Goal: Task Accomplishment & Management: Manage account settings

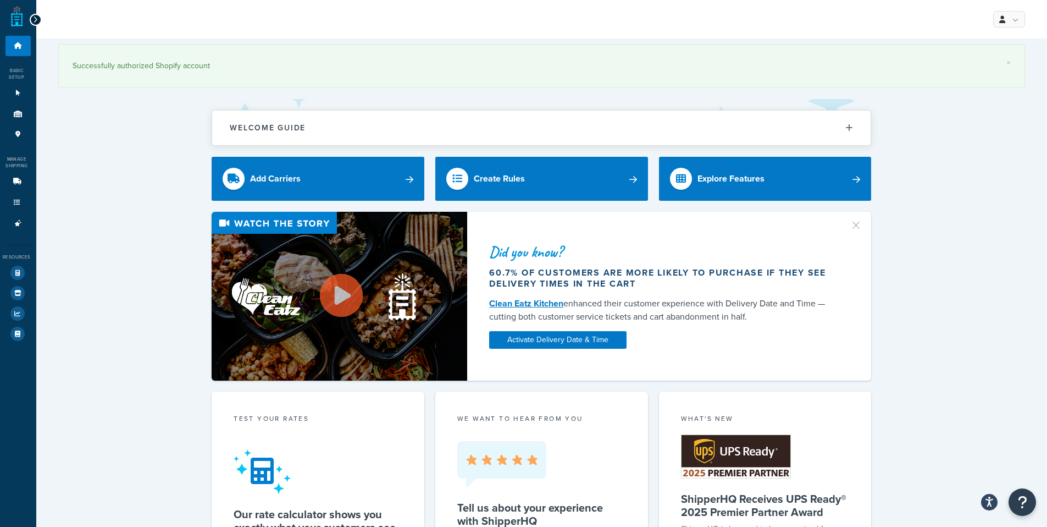
click at [35, 18] on icon at bounding box center [35, 20] width 5 height 8
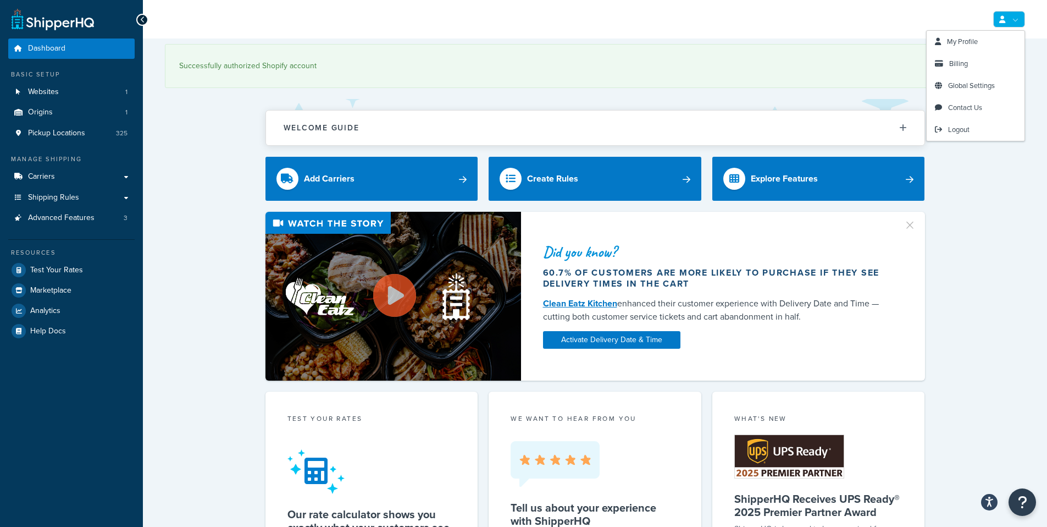
click at [1015, 20] on link at bounding box center [1009, 19] width 32 height 16
click at [956, 59] on span "Billing" at bounding box center [958, 63] width 19 height 10
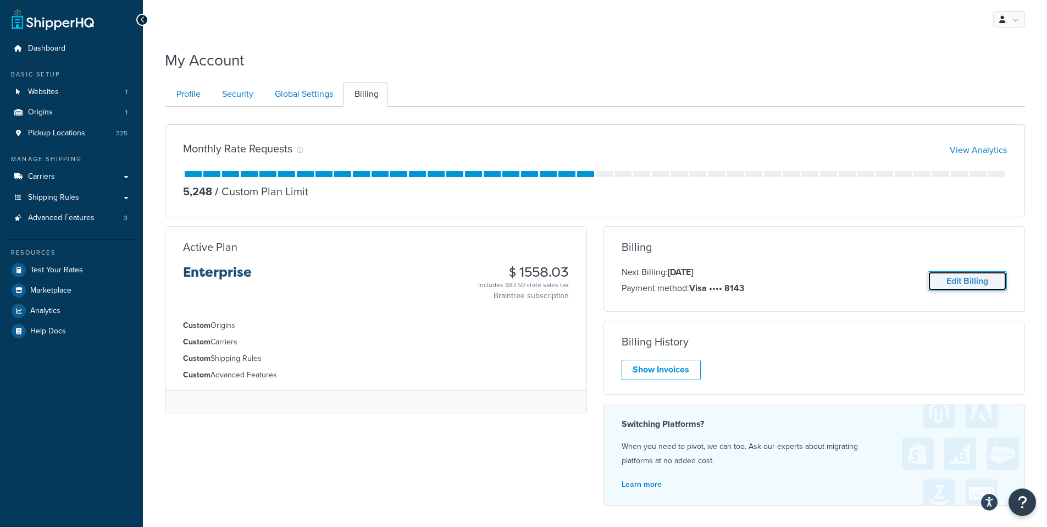
click at [941, 279] on link "Edit Billing" at bounding box center [967, 281] width 79 height 20
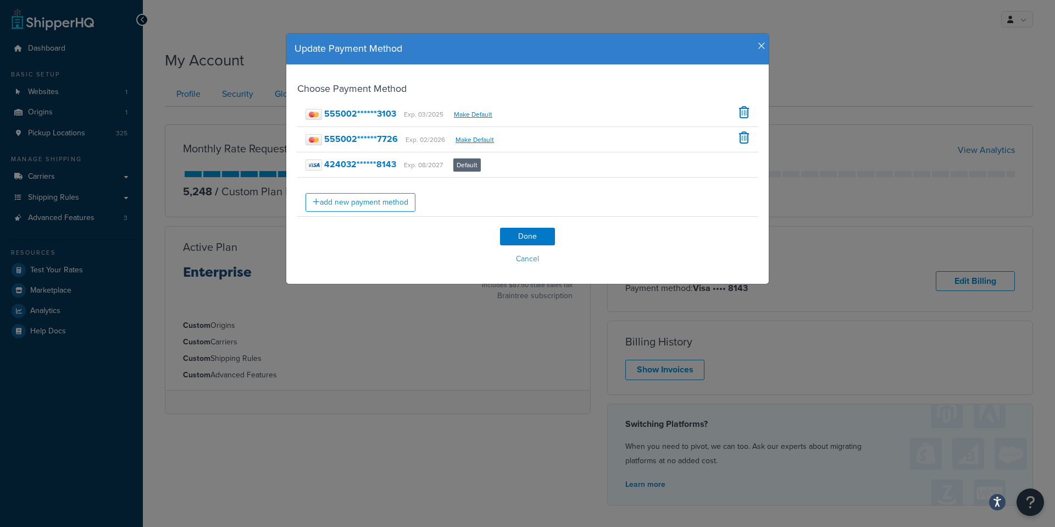
click at [758, 46] on icon "button" at bounding box center [762, 46] width 8 height 10
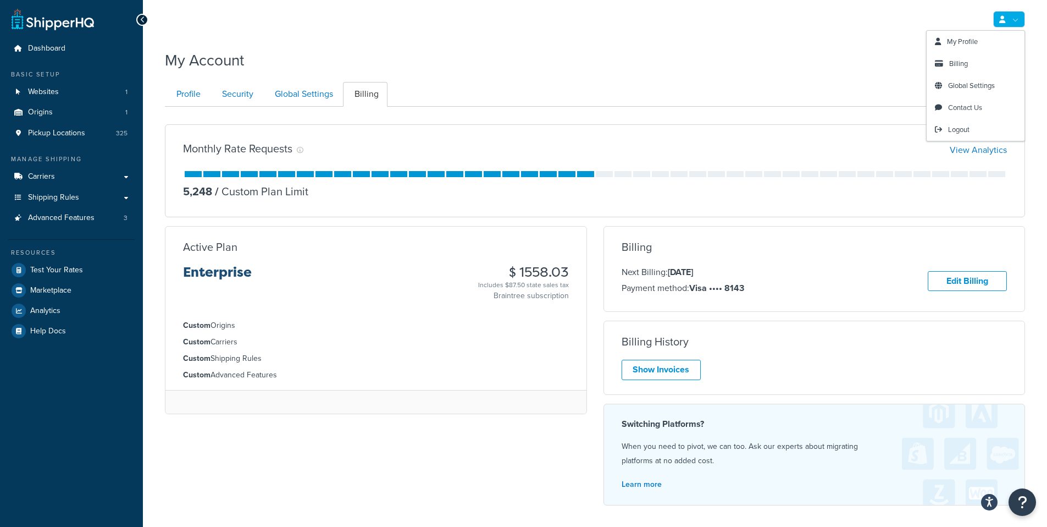
click at [1012, 20] on link at bounding box center [1009, 19] width 32 height 16
click at [953, 41] on span "My Profile" at bounding box center [962, 41] width 31 height 10
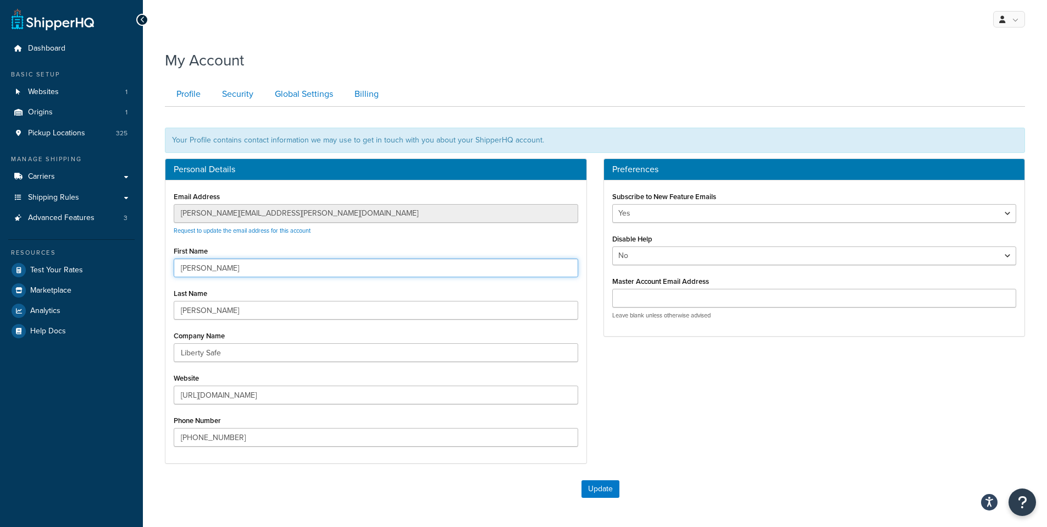
click at [210, 269] on input "Kyle" at bounding box center [376, 267] width 405 height 19
type input "[PERSON_NAME]"
click at [613, 491] on button "Update" at bounding box center [601, 489] width 38 height 18
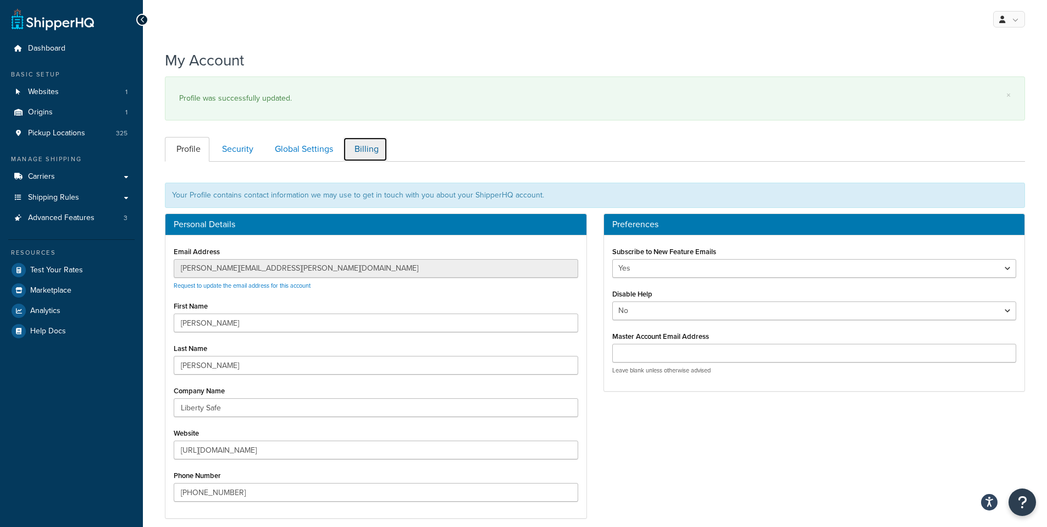
click at [371, 143] on link "Billing" at bounding box center [365, 149] width 45 height 25
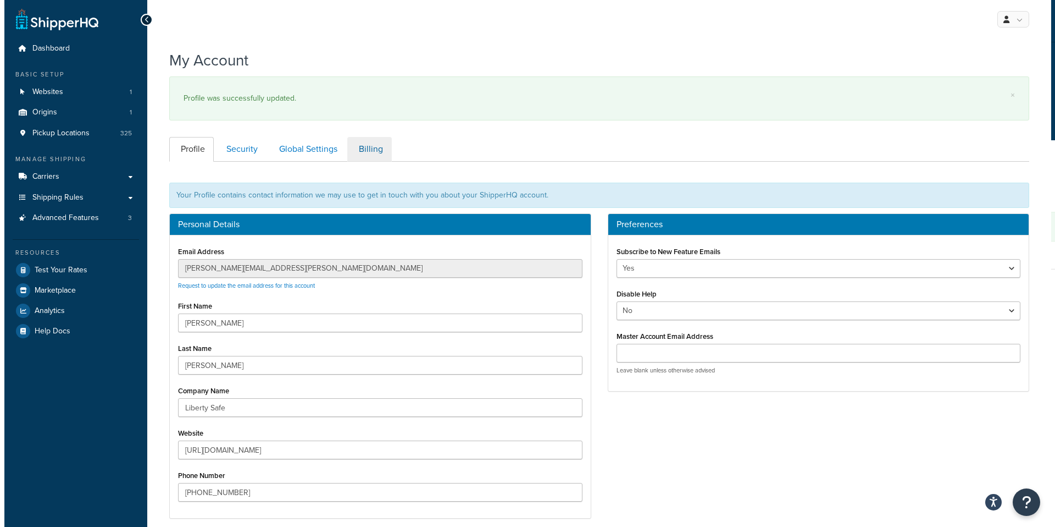
scroll to position [157, 0]
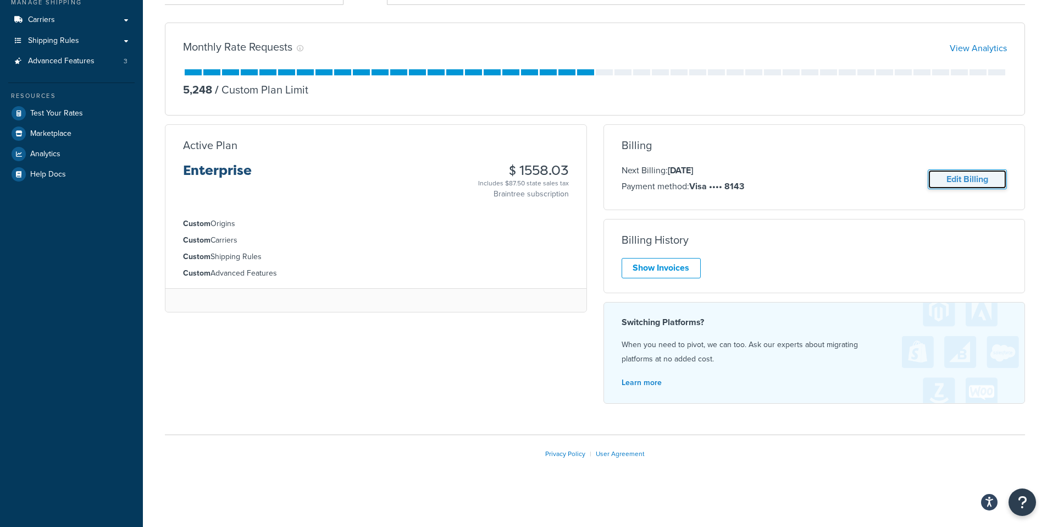
click at [957, 178] on link "Edit Billing" at bounding box center [967, 179] width 79 height 20
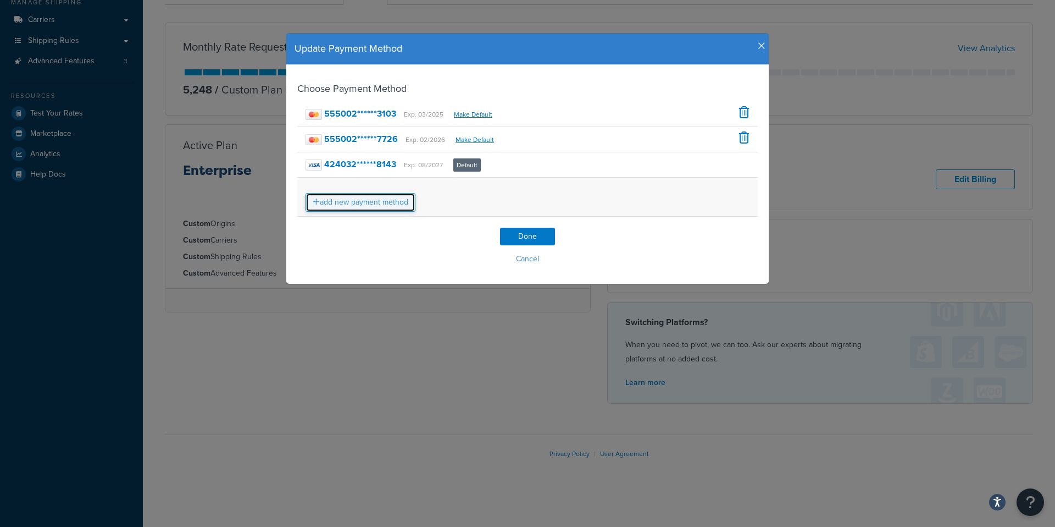
click at [369, 202] on link "add new payment method" at bounding box center [361, 202] width 110 height 19
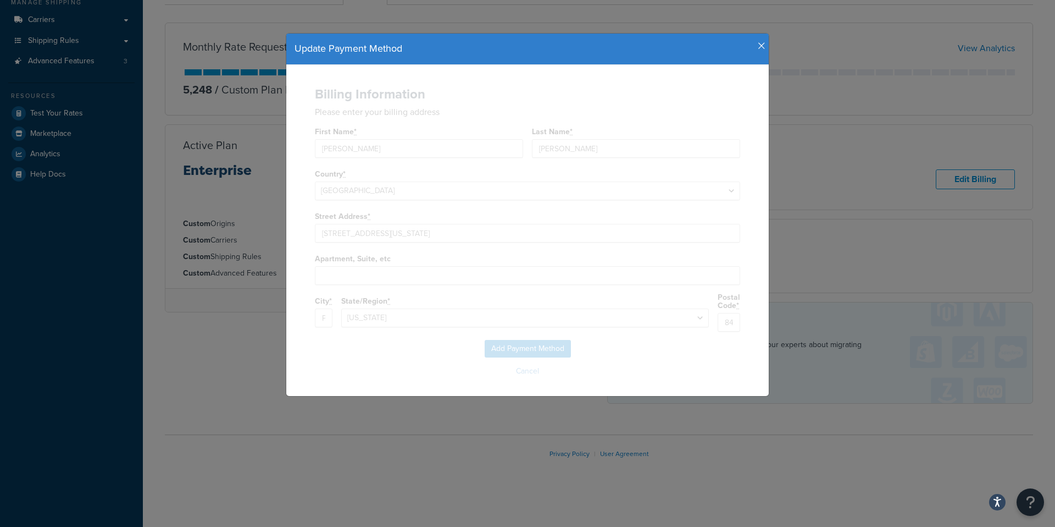
select select
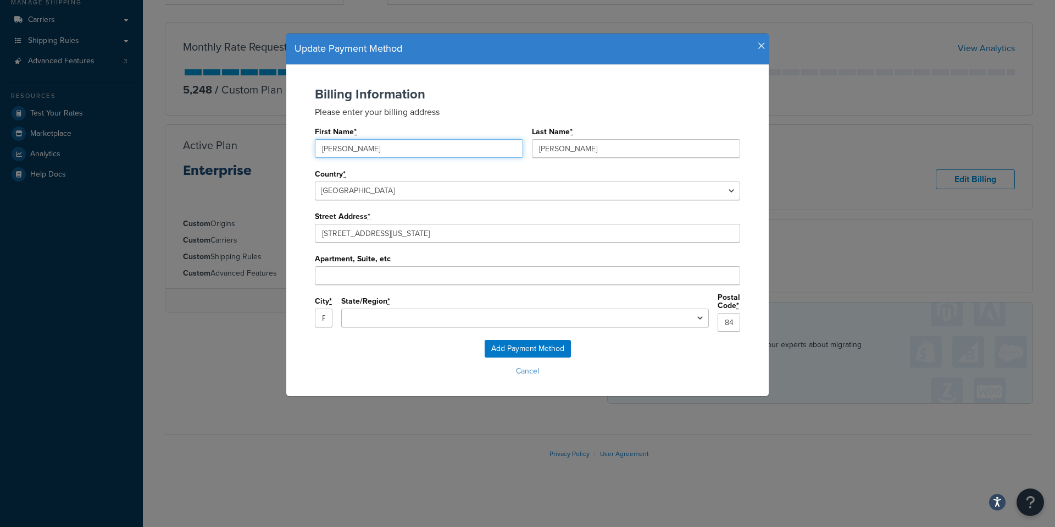
click at [363, 146] on input "[PERSON_NAME]" at bounding box center [419, 148] width 208 height 19
click at [363, 146] on input "Kyle" at bounding box center [419, 148] width 208 height 19
type input "[PERSON_NAME]"
click at [489, 325] on select "Alabama Alaska Arizona Arkansas California Colorado Connecticut Delaware Florid…" at bounding box center [525, 317] width 368 height 19
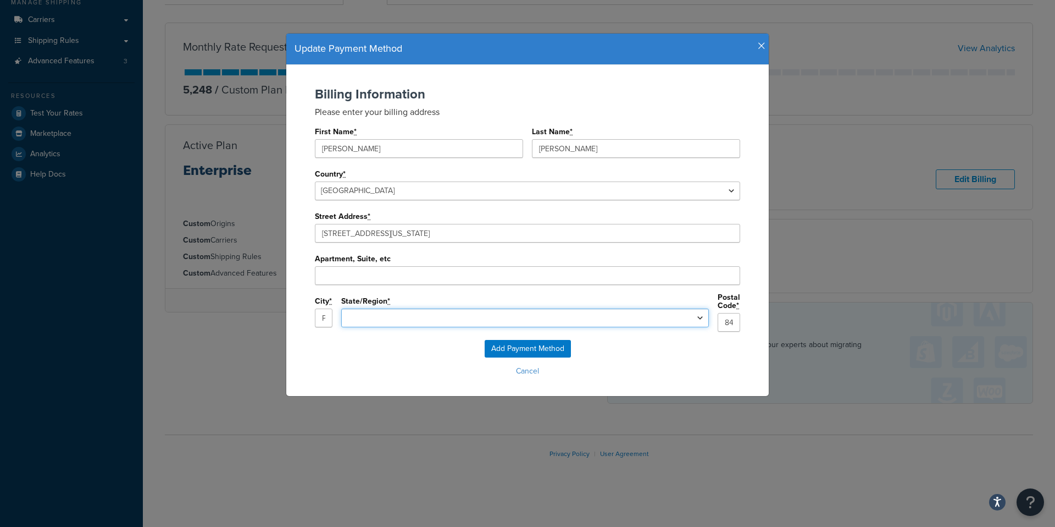
select select "UT"
click at [427, 309] on select "Alabama Alaska Arizona Arkansas California Colorado Connecticut Delaware Florid…" at bounding box center [525, 317] width 368 height 19
click at [547, 346] on input "Add Payment Method" at bounding box center [528, 349] width 86 height 18
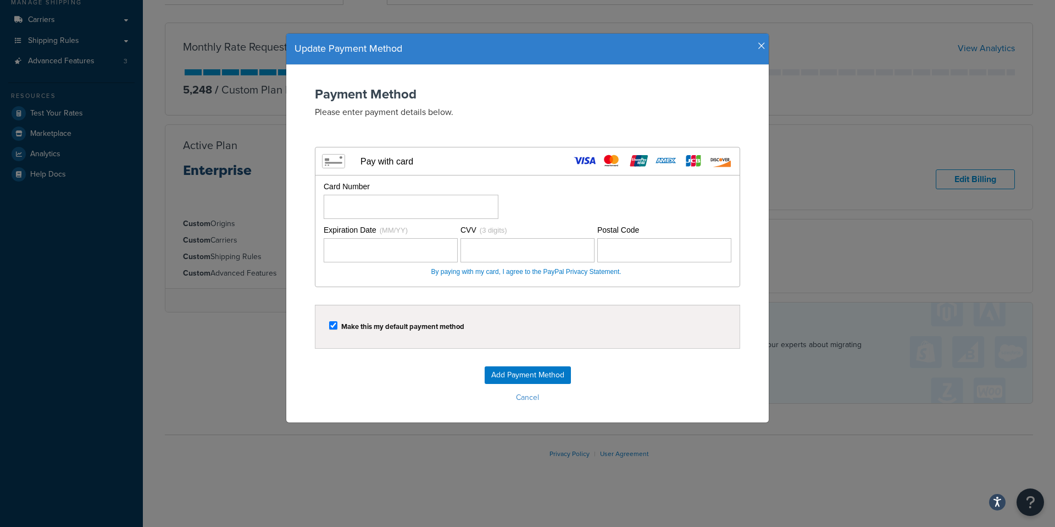
click at [509, 369] on input "Add Payment Method" at bounding box center [528, 375] width 86 height 18
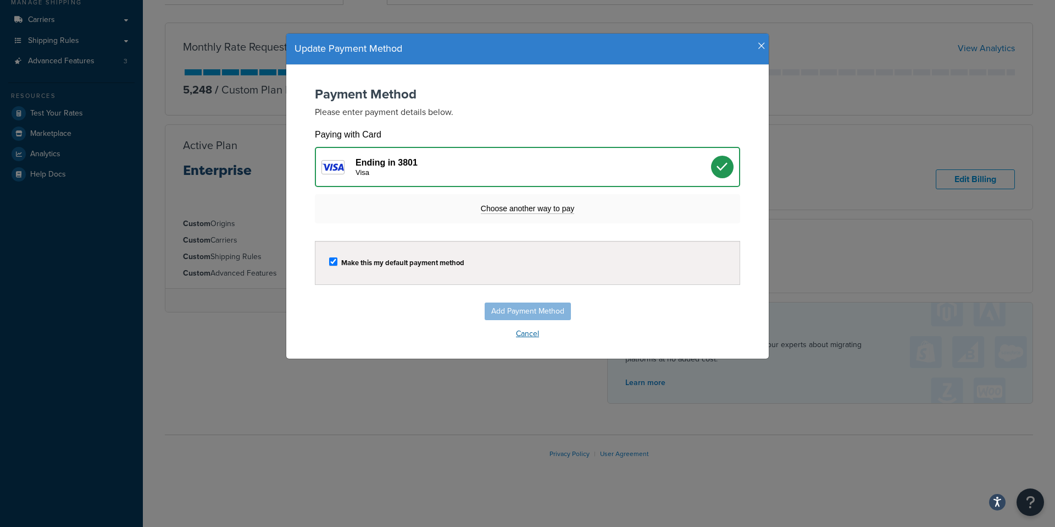
click at [532, 334] on button "Cancel" at bounding box center [527, 333] width 461 height 16
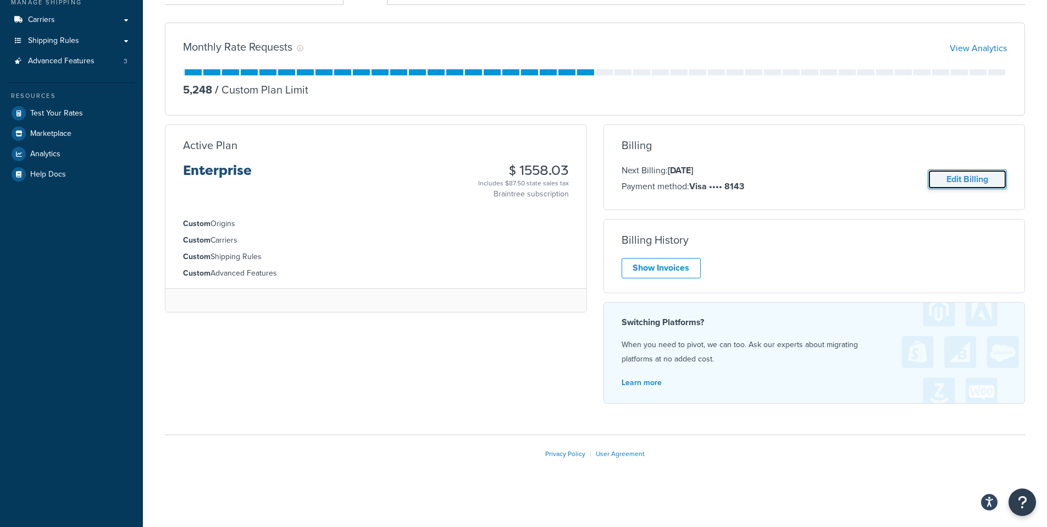
click at [953, 179] on link "Edit Billing" at bounding box center [967, 179] width 79 height 20
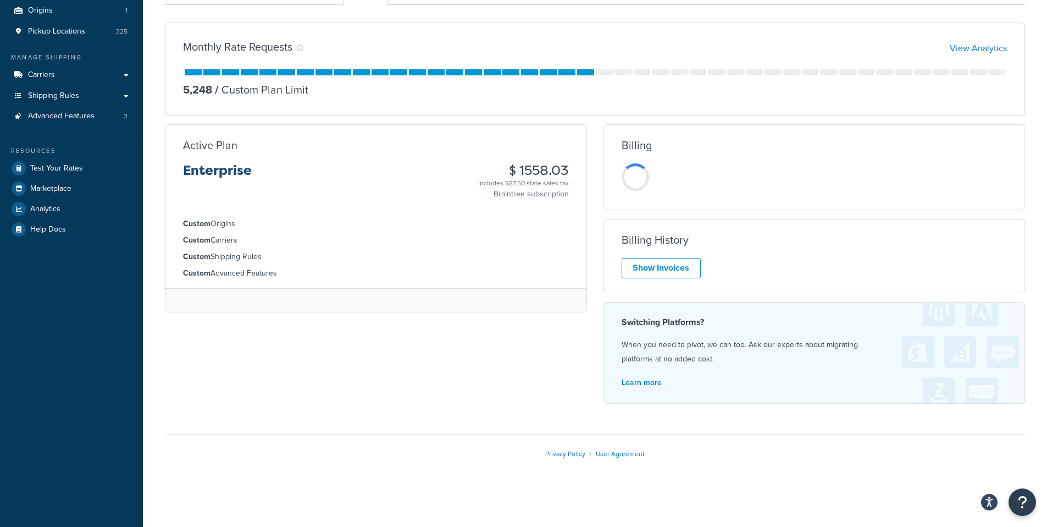
scroll to position [102, 0]
click at [953, 182] on link "Edit Billing" at bounding box center [967, 179] width 79 height 20
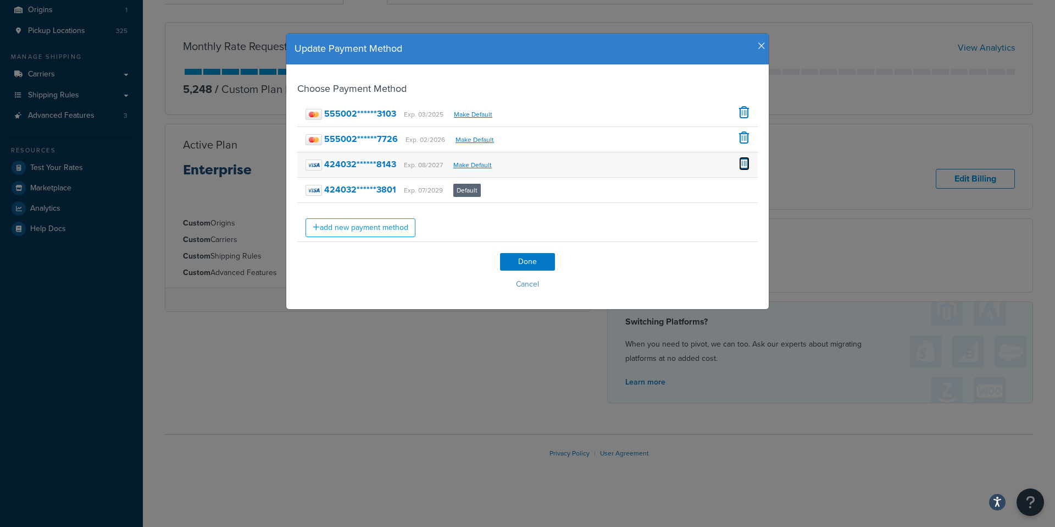
click at [739, 163] on span at bounding box center [744, 163] width 10 height 12
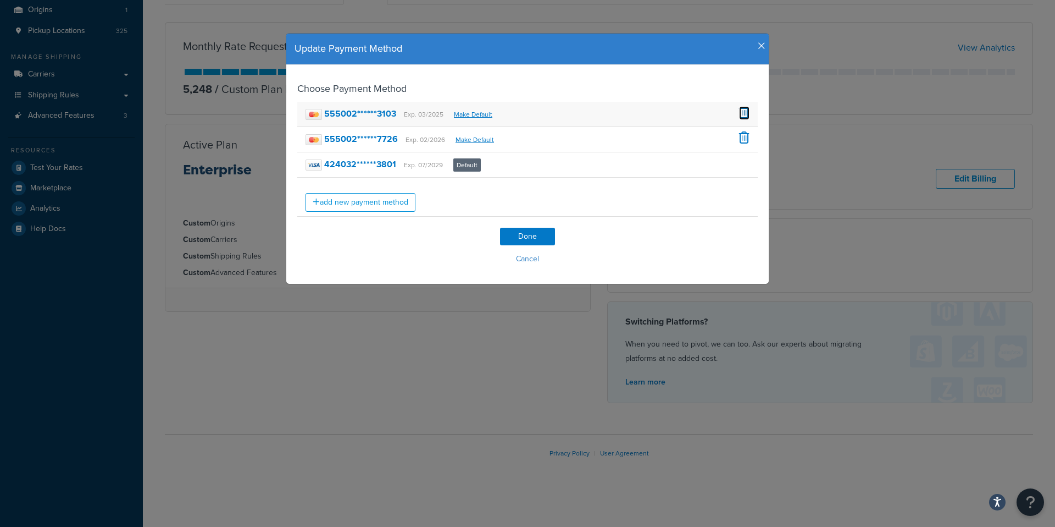
click at [740, 108] on span at bounding box center [744, 112] width 10 height 12
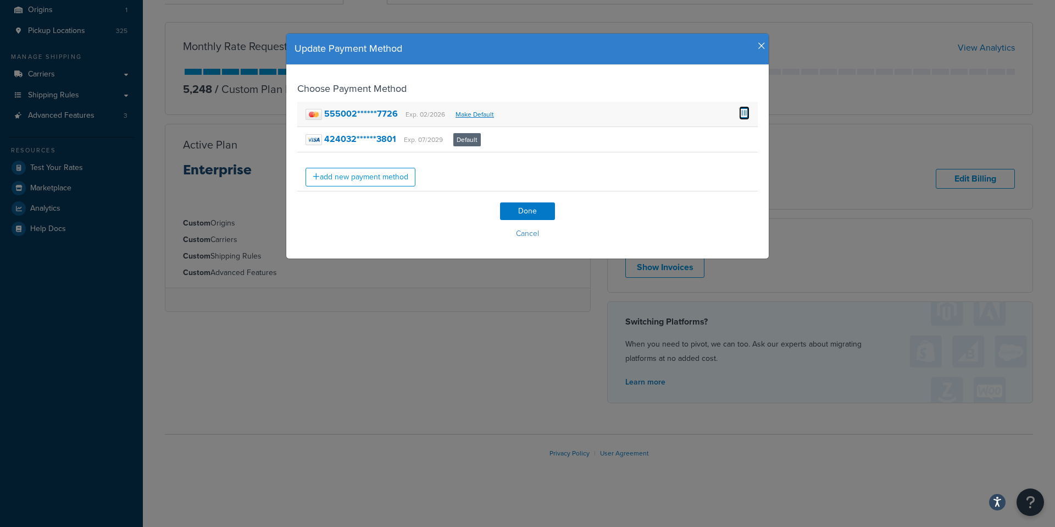
click at [739, 111] on span at bounding box center [744, 112] width 10 height 12
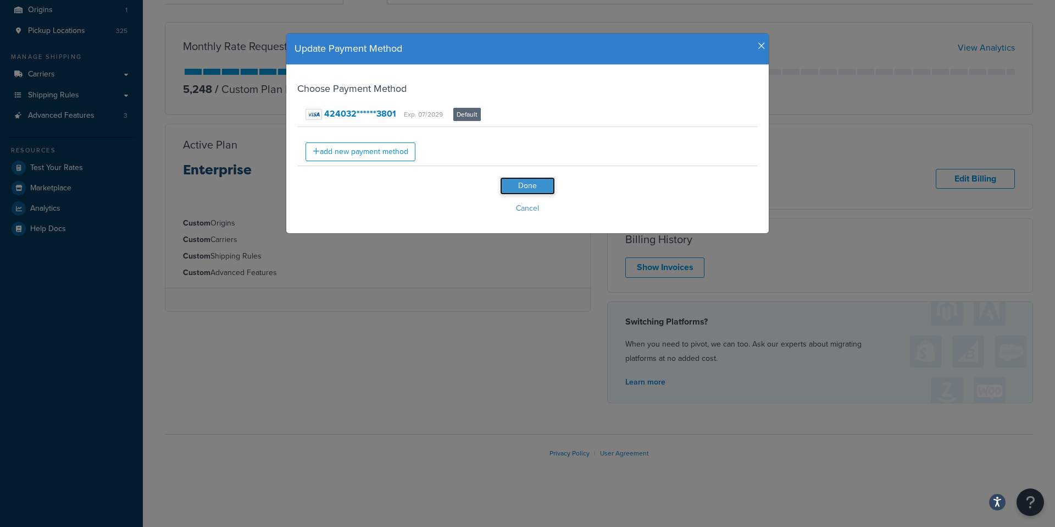
click at [523, 182] on input "Done" at bounding box center [527, 186] width 55 height 18
